Goal: Task Accomplishment & Management: Manage account settings

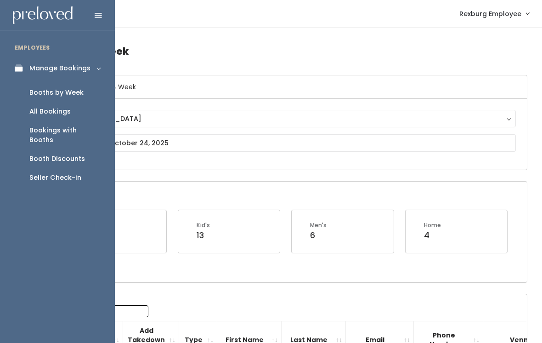
click at [63, 154] on div "Booth Discounts" at bounding box center [57, 159] width 56 height 10
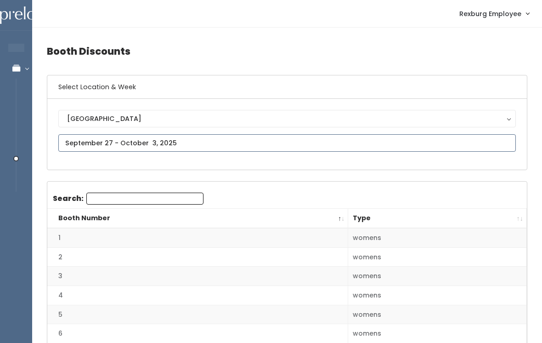
click at [128, 138] on input "text" at bounding box center [287, 142] width 458 height 17
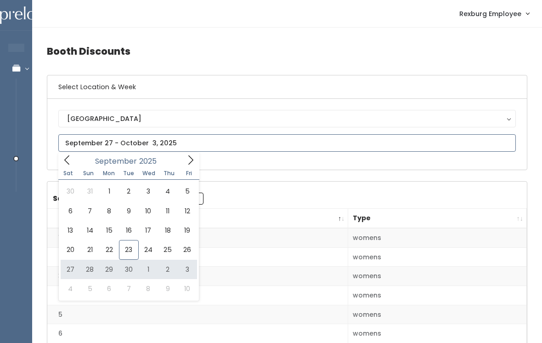
type input "September 27 to October 3"
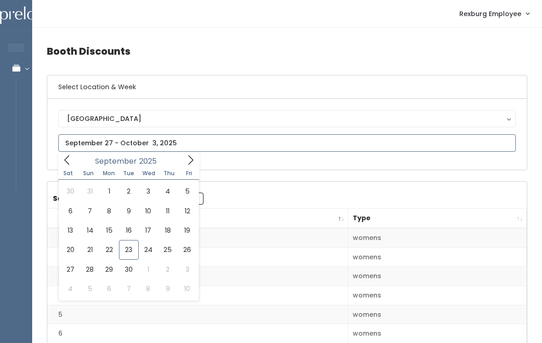
click at [189, 159] on icon at bounding box center [191, 160] width 10 height 10
click at [70, 157] on icon at bounding box center [67, 160] width 10 height 10
type input "September 20 to September 26"
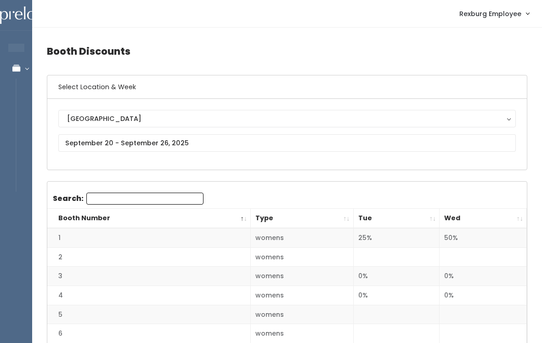
click at [525, 219] on th "Wed" at bounding box center [483, 219] width 87 height 20
click at [516, 214] on th "Wed" at bounding box center [483, 219] width 87 height 20
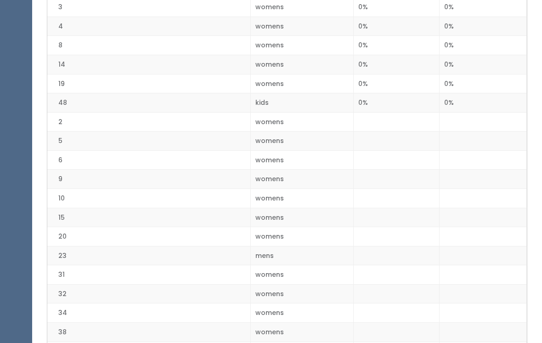
scroll to position [1015, 0]
